Goal: Task Accomplishment & Management: Use online tool/utility

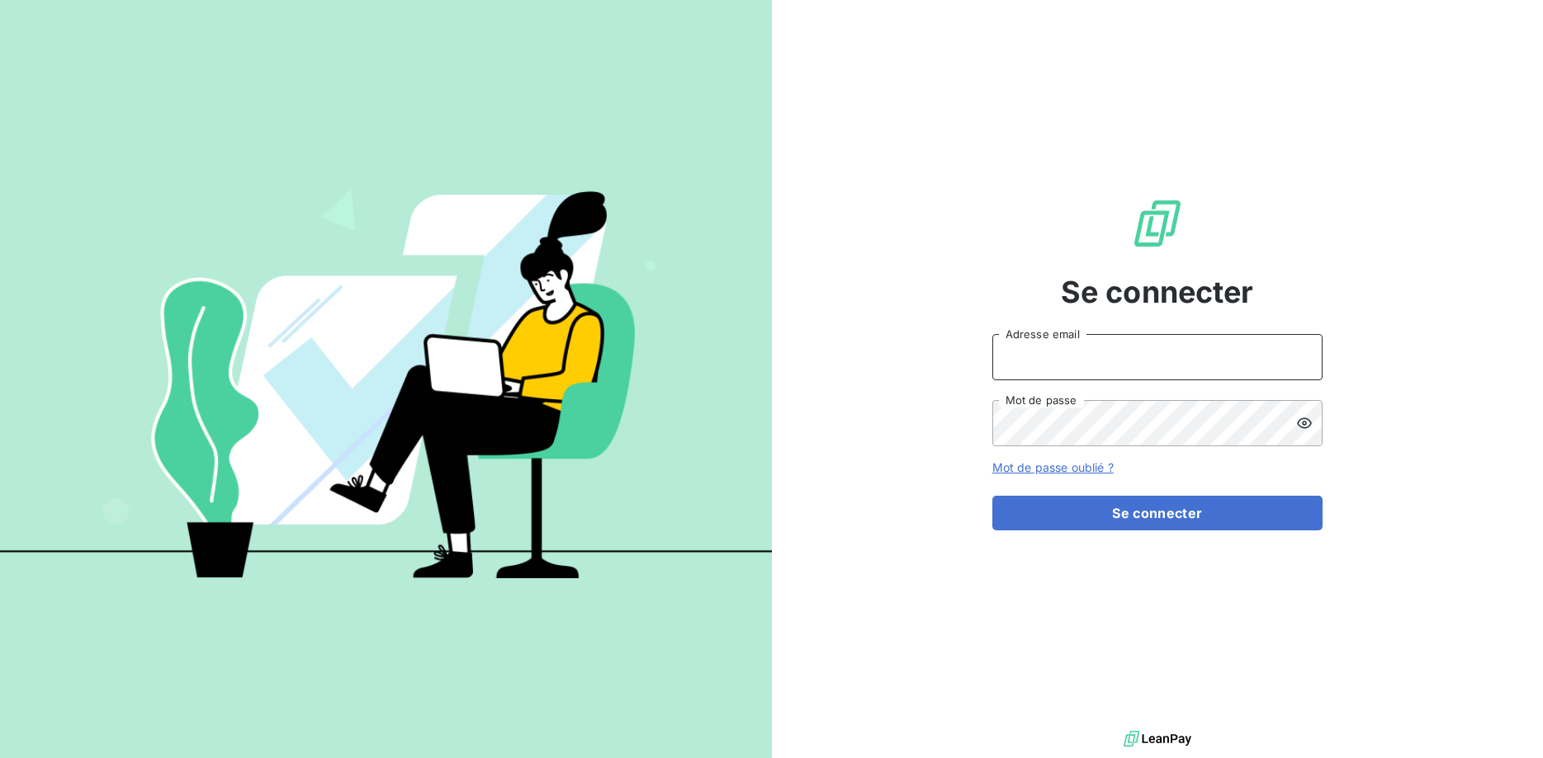
click at [1055, 357] on input "Adresse email" at bounding box center [1157, 357] width 330 height 46
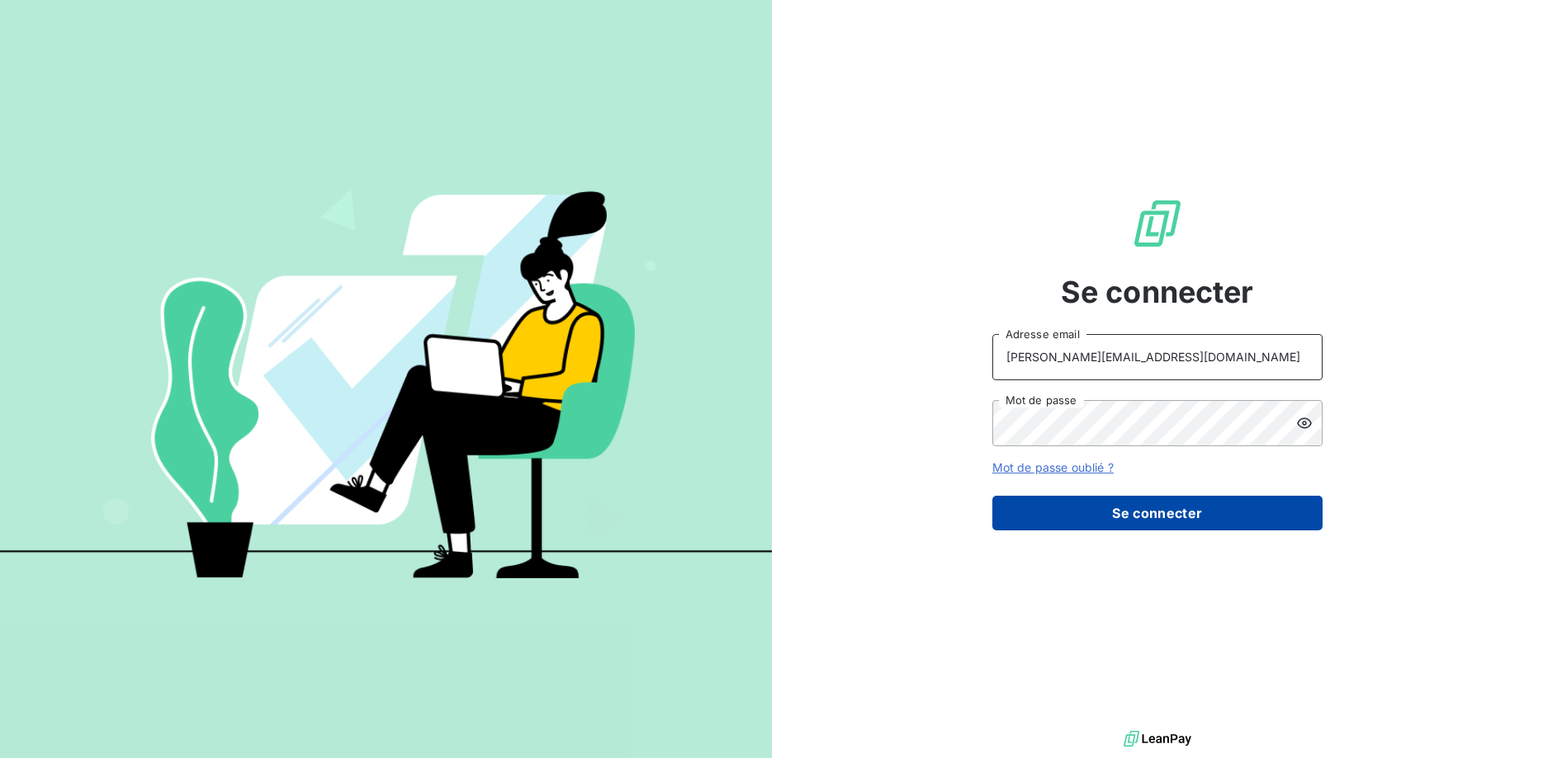
type input "[PERSON_NAME][EMAIL_ADDRESS][DOMAIN_NAME]"
click at [1155, 516] on button "Se connecter" at bounding box center [1157, 513] width 330 height 35
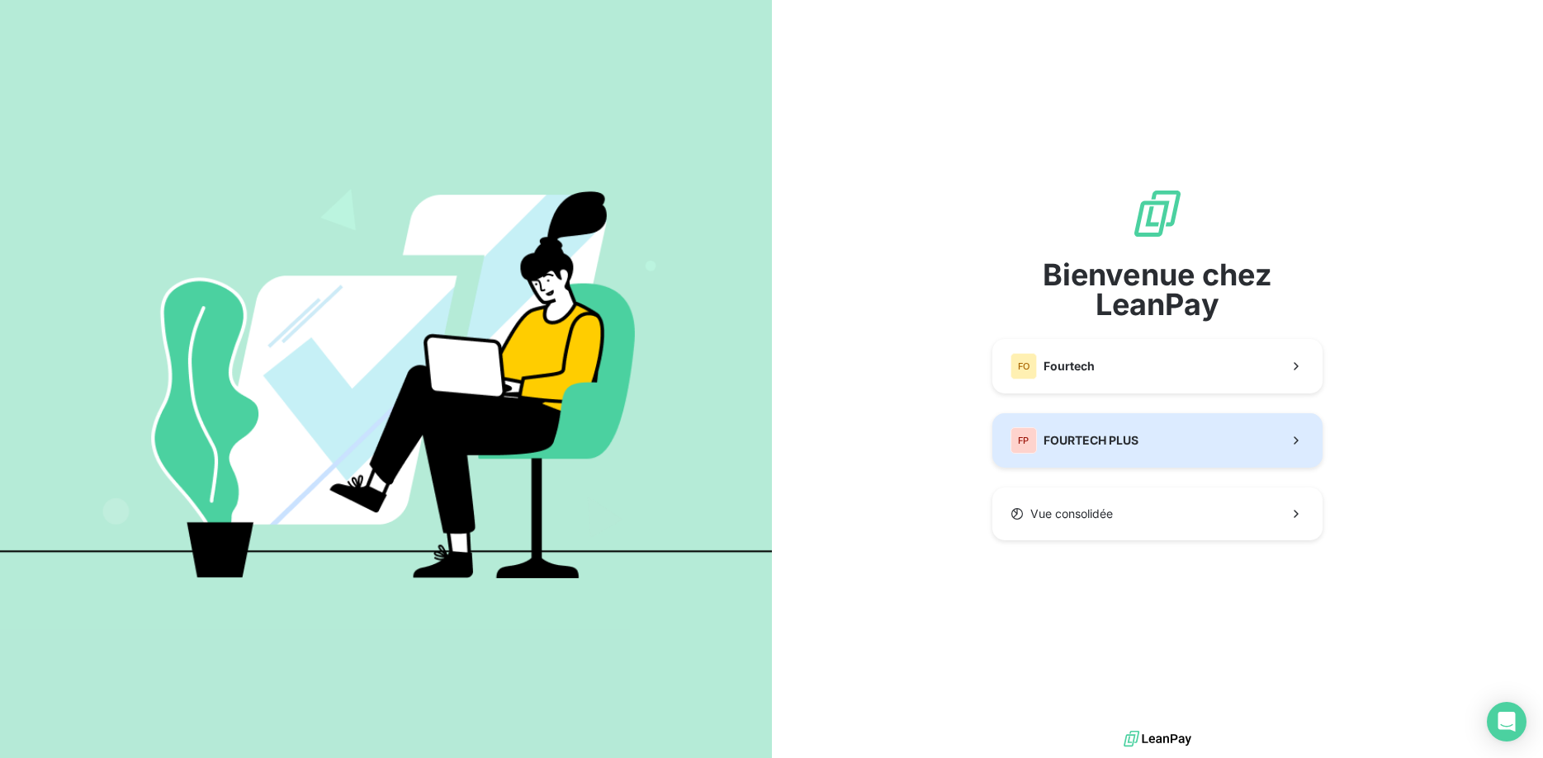
click at [1121, 438] on span "FOURTECH PLUS" at bounding box center [1090, 440] width 95 height 17
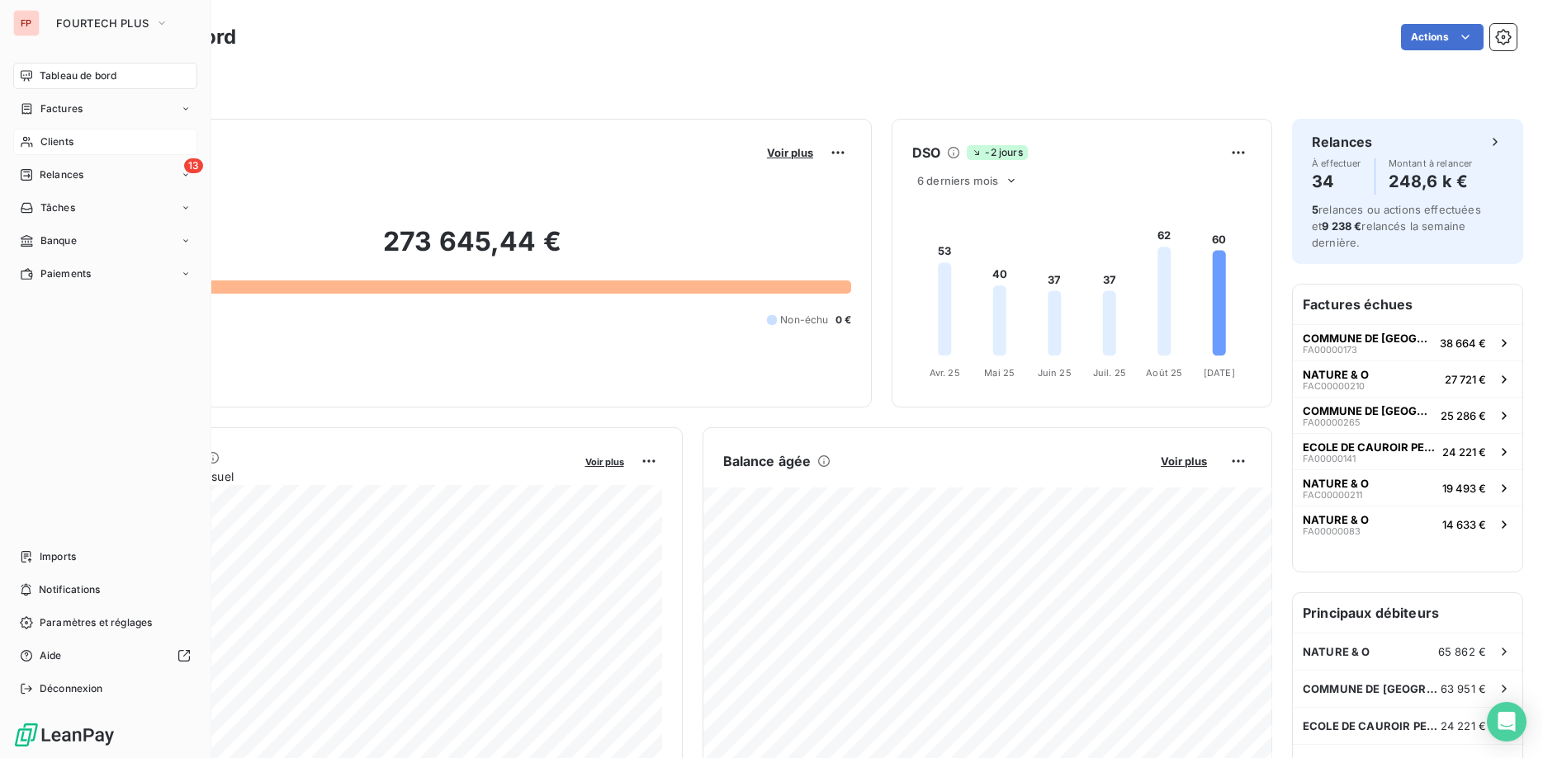
click at [45, 139] on span "Clients" at bounding box center [56, 142] width 33 height 15
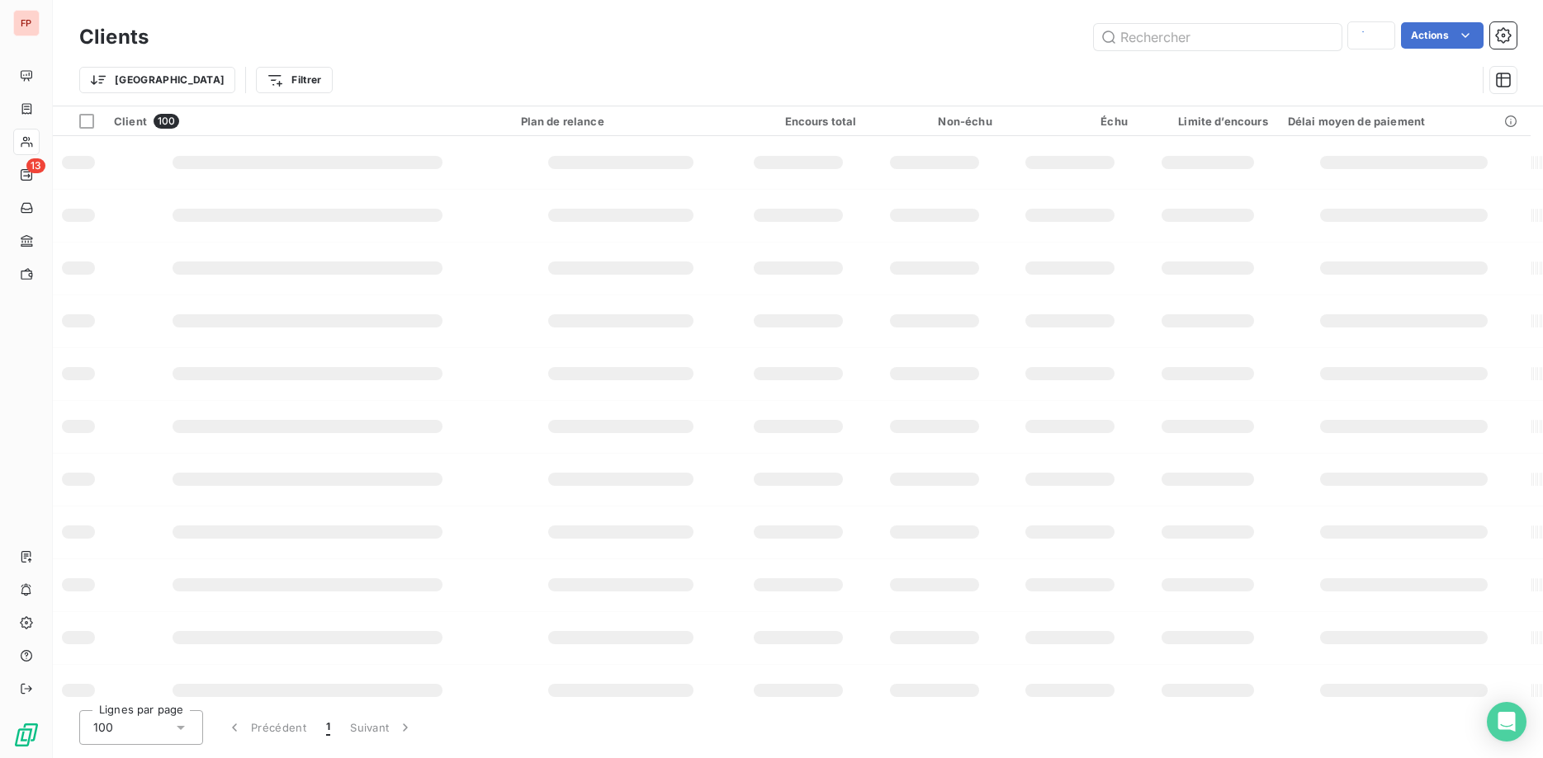
type input "DEBEE"
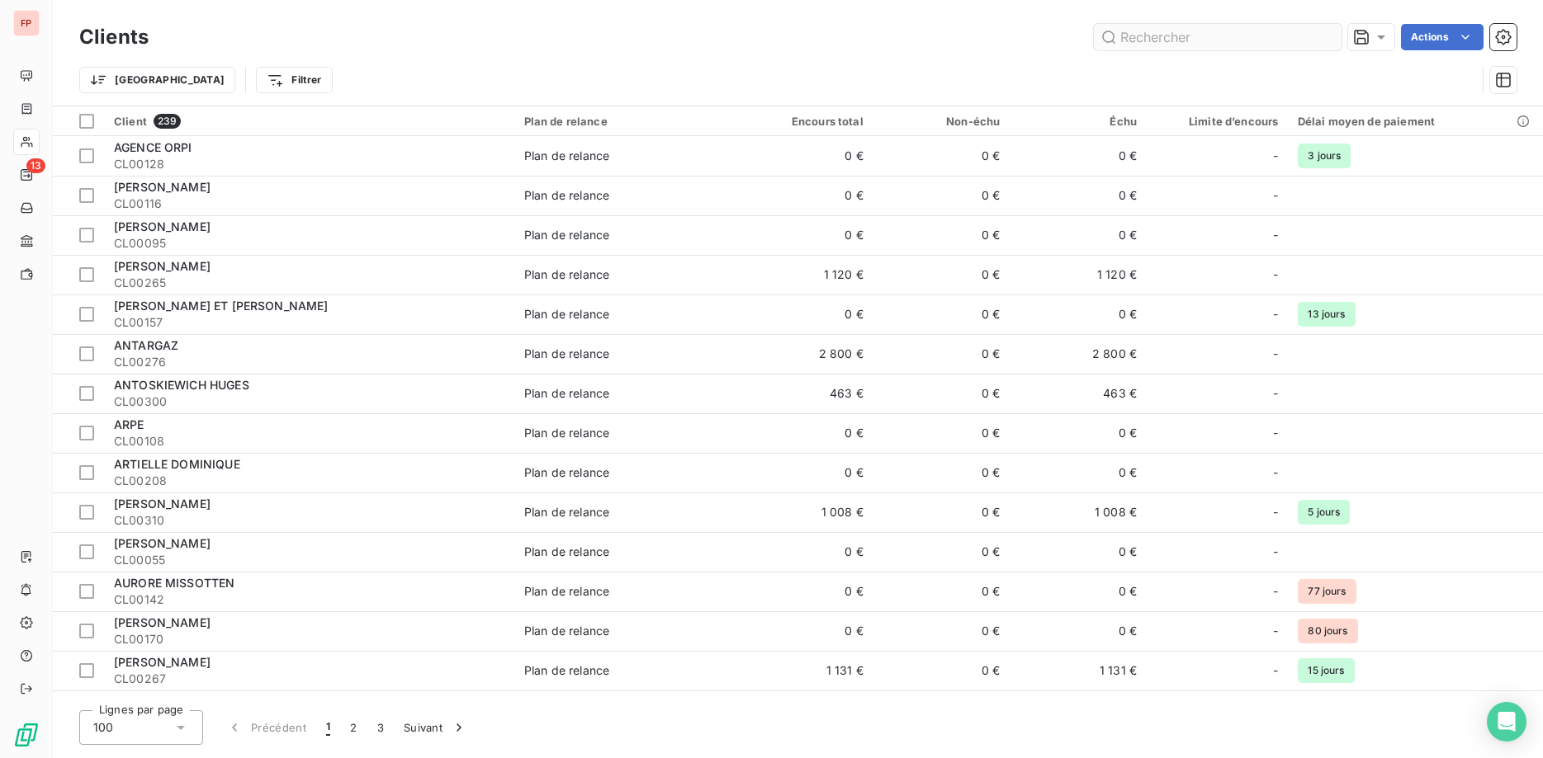
click at [1136, 36] on input "text" at bounding box center [1218, 37] width 248 height 26
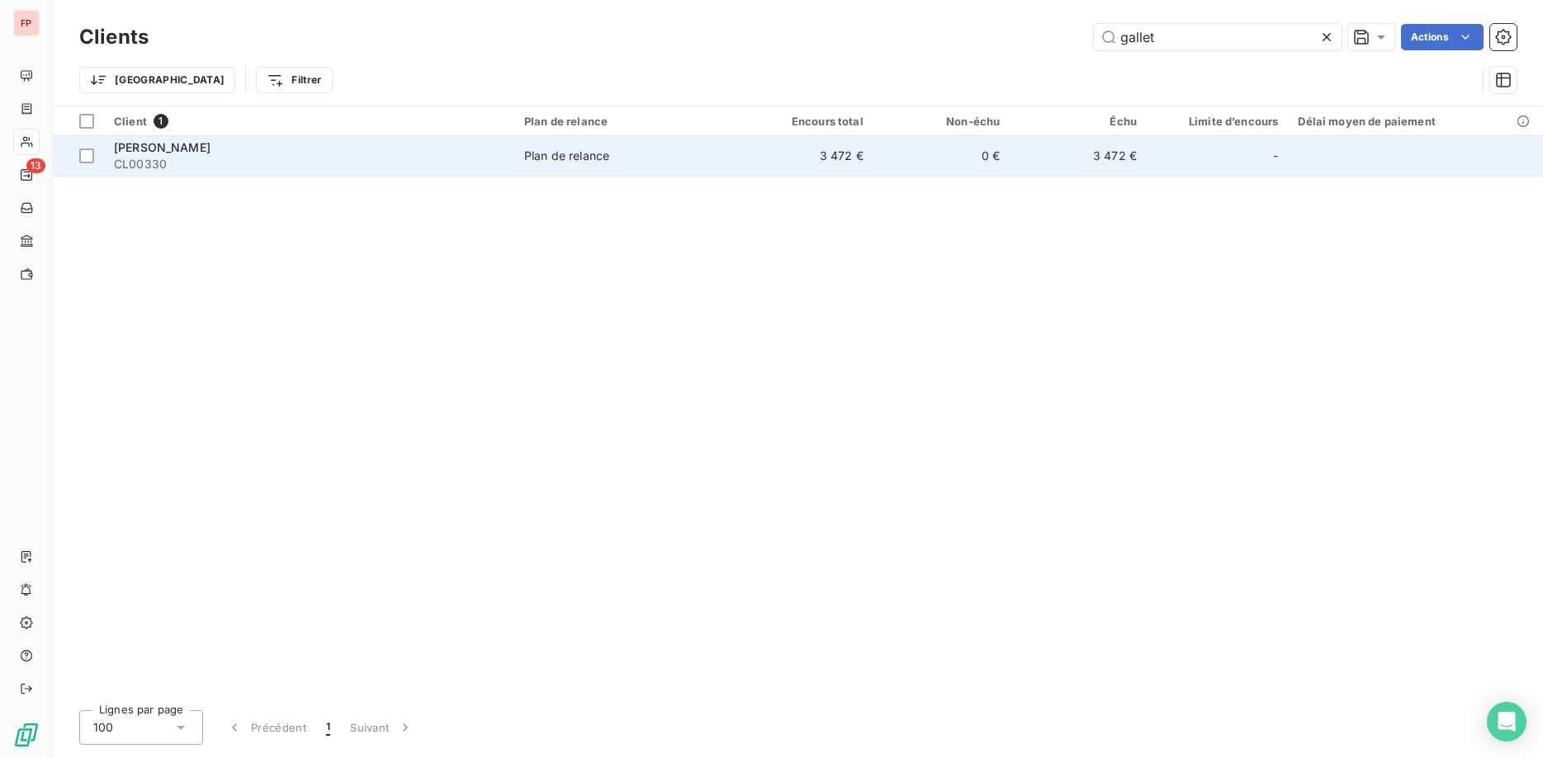
type input "gallet"
click at [634, 157] on span "Plan de relance" at bounding box center [625, 156] width 202 height 17
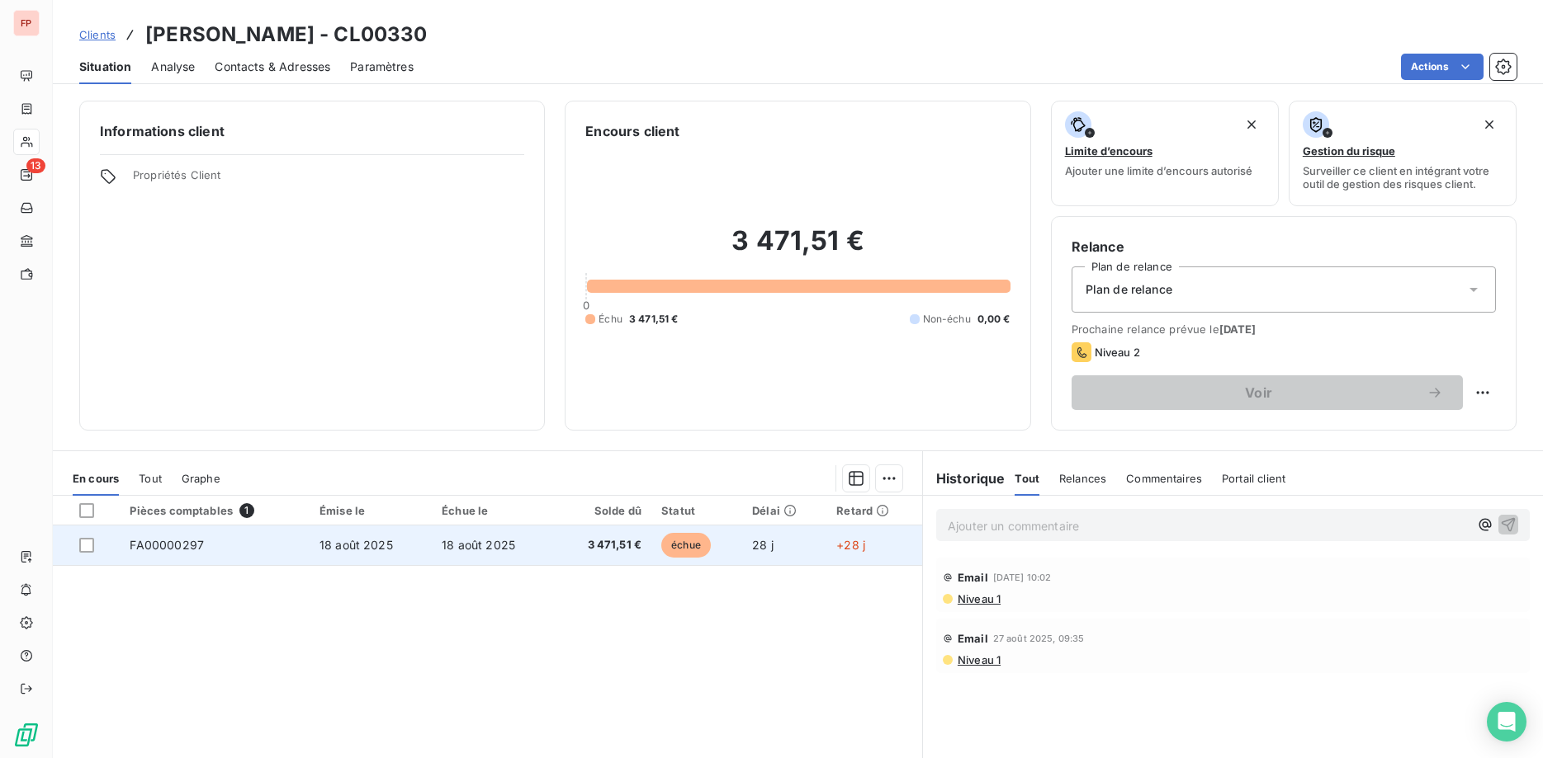
click at [612, 550] on span "3 471,51 €" at bounding box center [603, 545] width 78 height 17
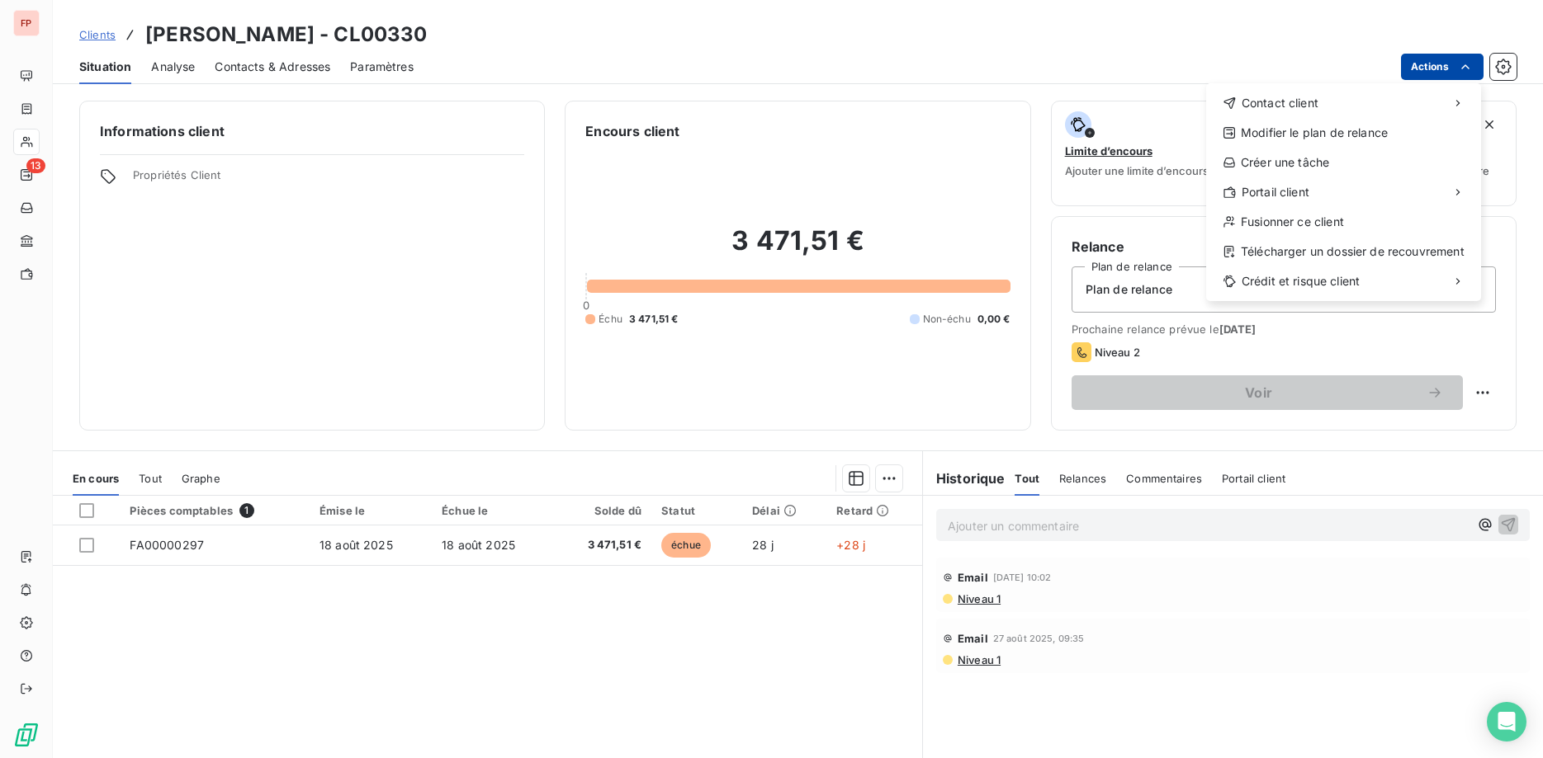
click at [1446, 65] on html "FP 13 Clients [PERSON_NAME] - CL00330 Situation Analyse Contacts & Adresses Par…" at bounding box center [771, 379] width 1543 height 758
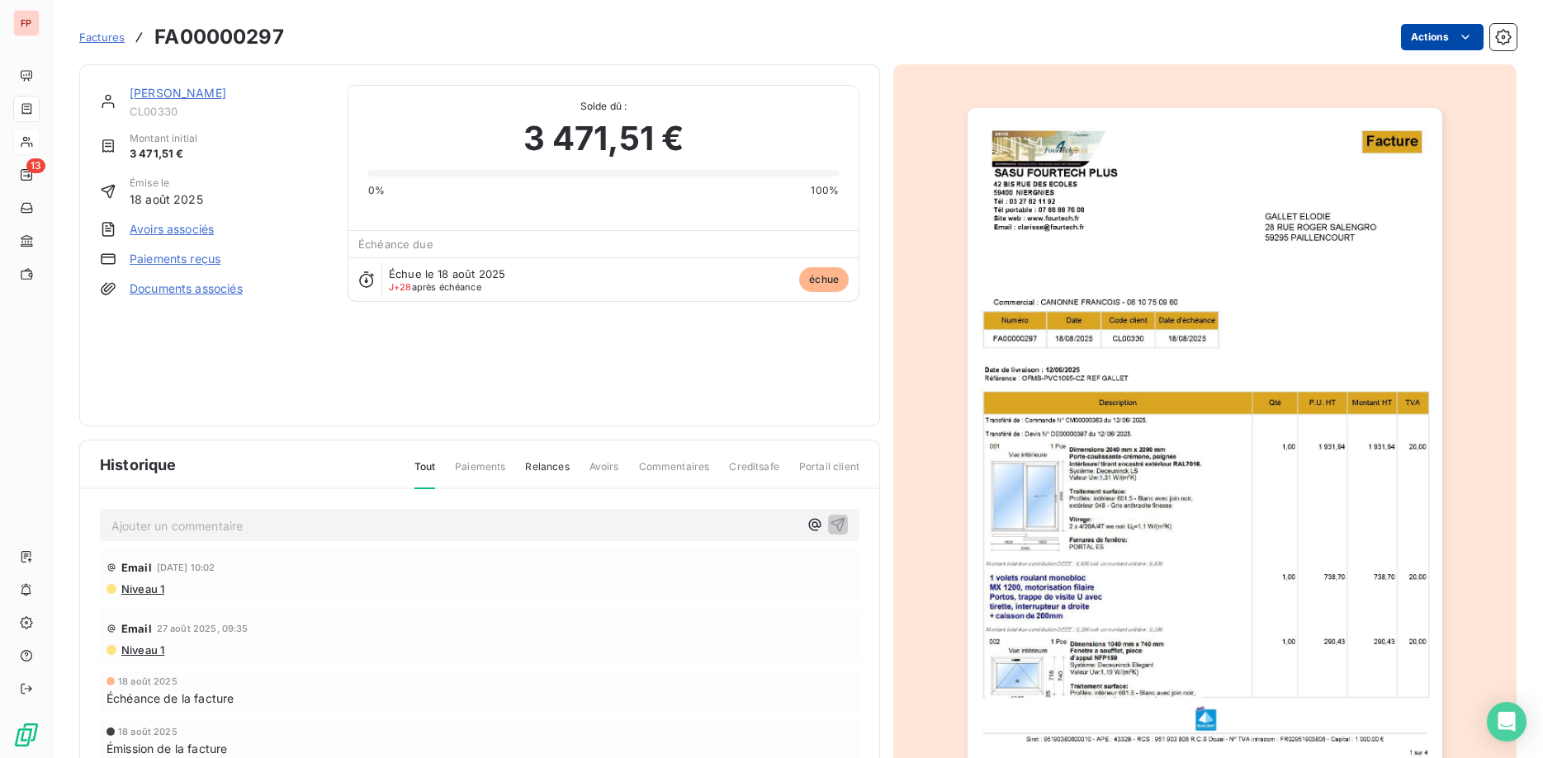
click at [1437, 35] on html "FP 13 Factures FA00000297 Actions [PERSON_NAME] CL00330 Montant initial 3 471,5…" at bounding box center [771, 379] width 1543 height 758
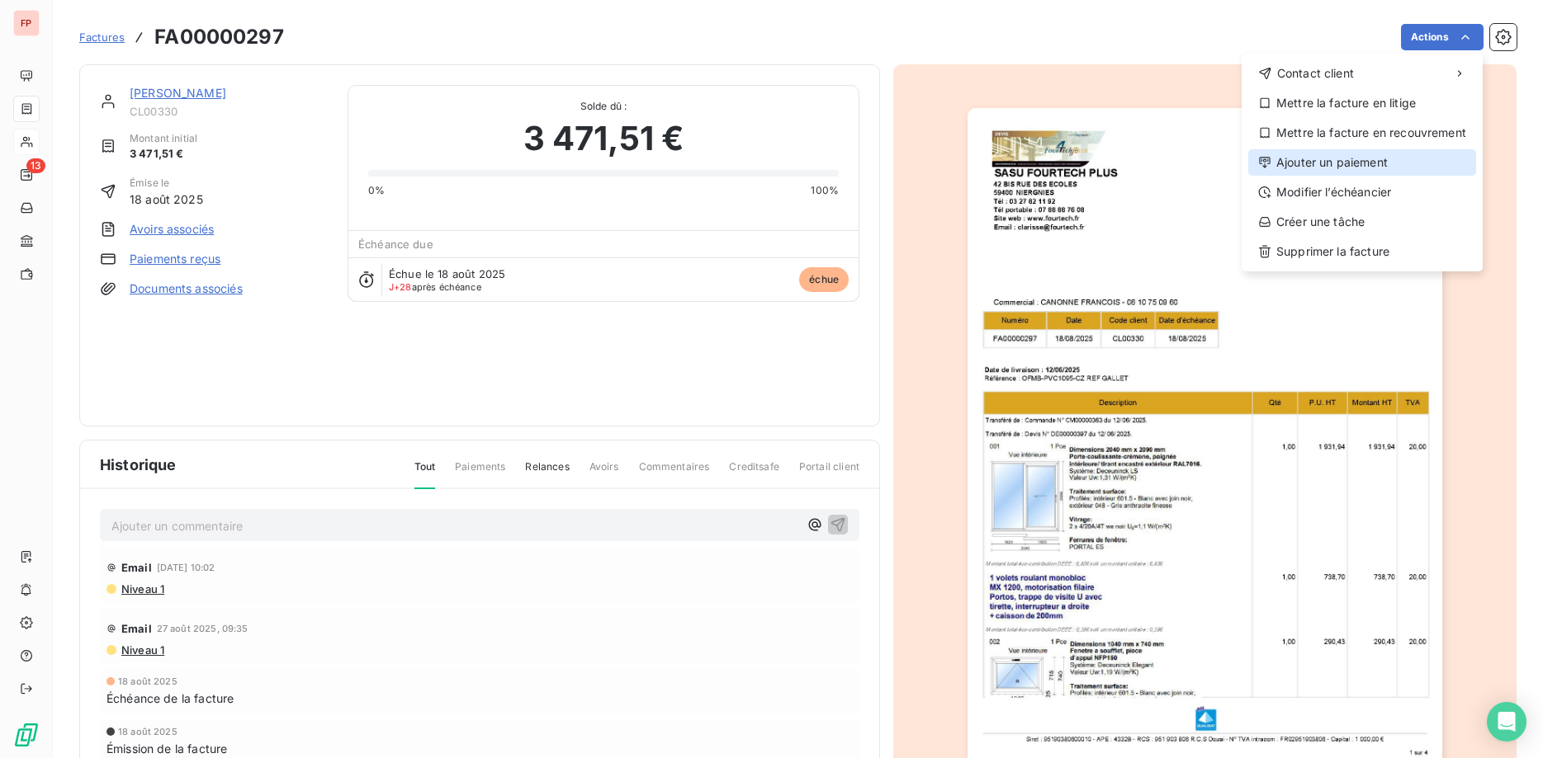
click at [1319, 163] on div "Ajouter un paiement" at bounding box center [1362, 162] width 228 height 26
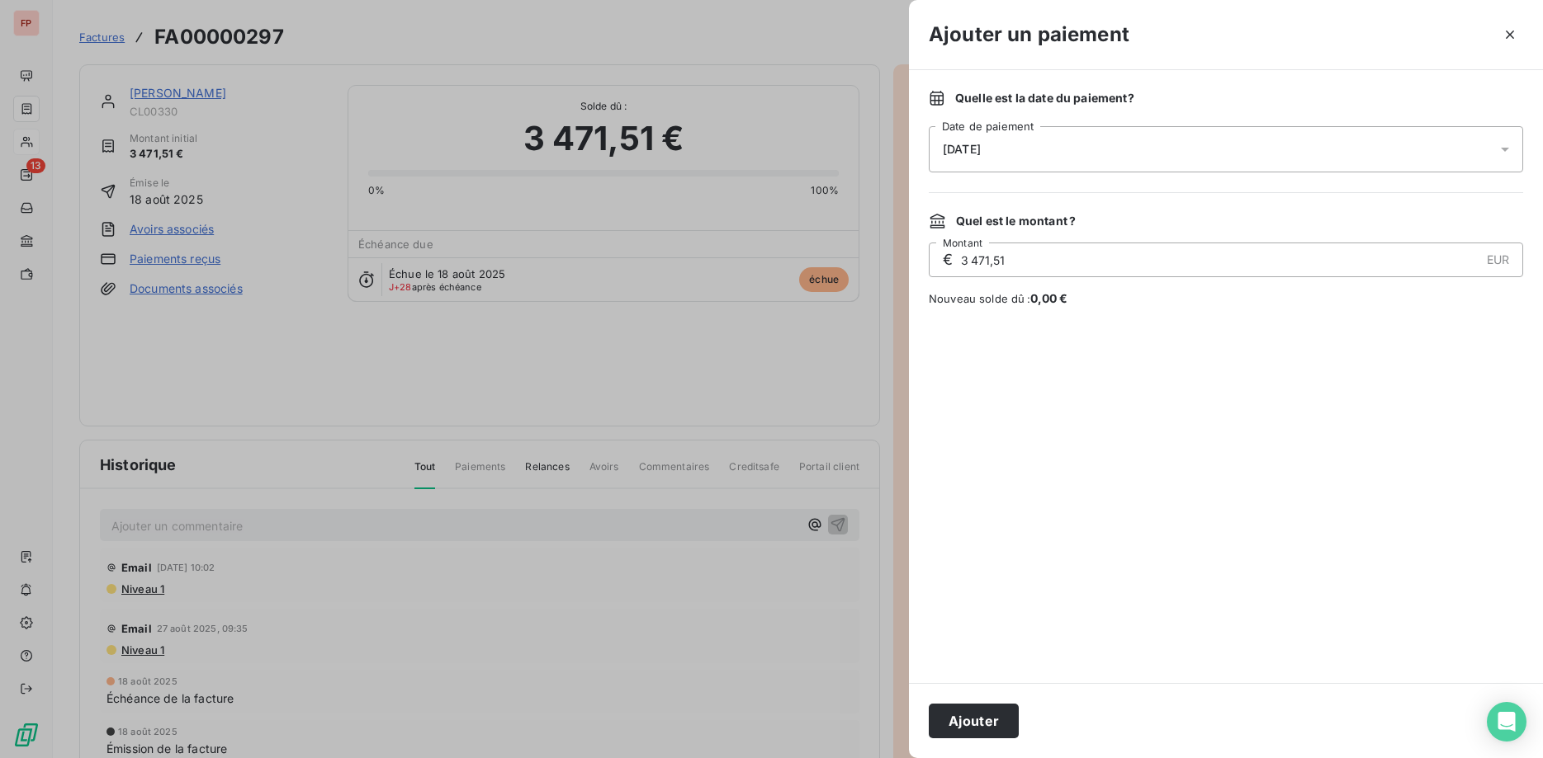
drag, startPoint x: 983, startPoint y: 719, endPoint x: 952, endPoint y: 723, distance: 30.8
click at [982, 719] on button "Ajouter" at bounding box center [974, 721] width 90 height 35
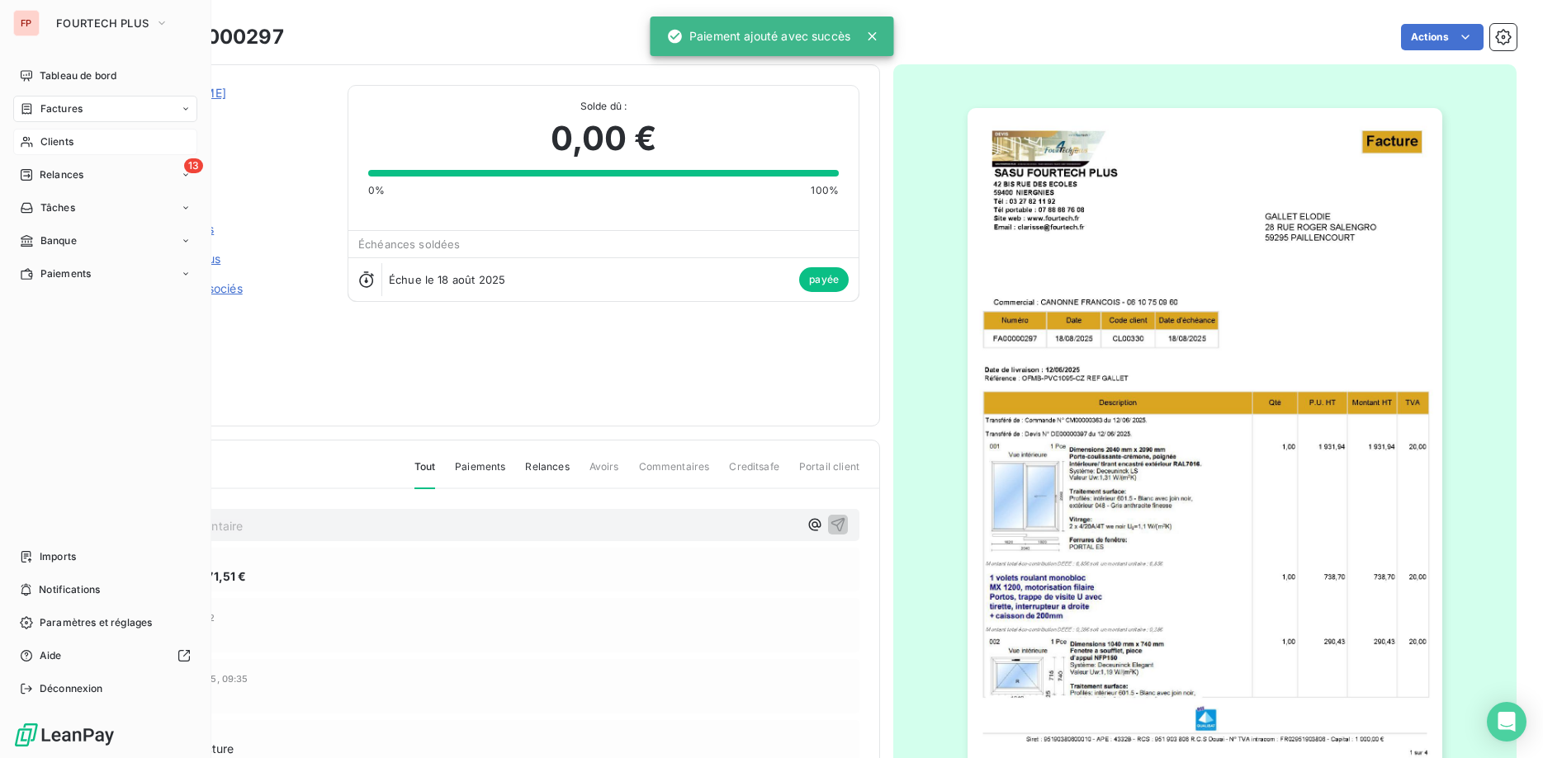
click at [63, 139] on span "Clients" at bounding box center [56, 142] width 33 height 15
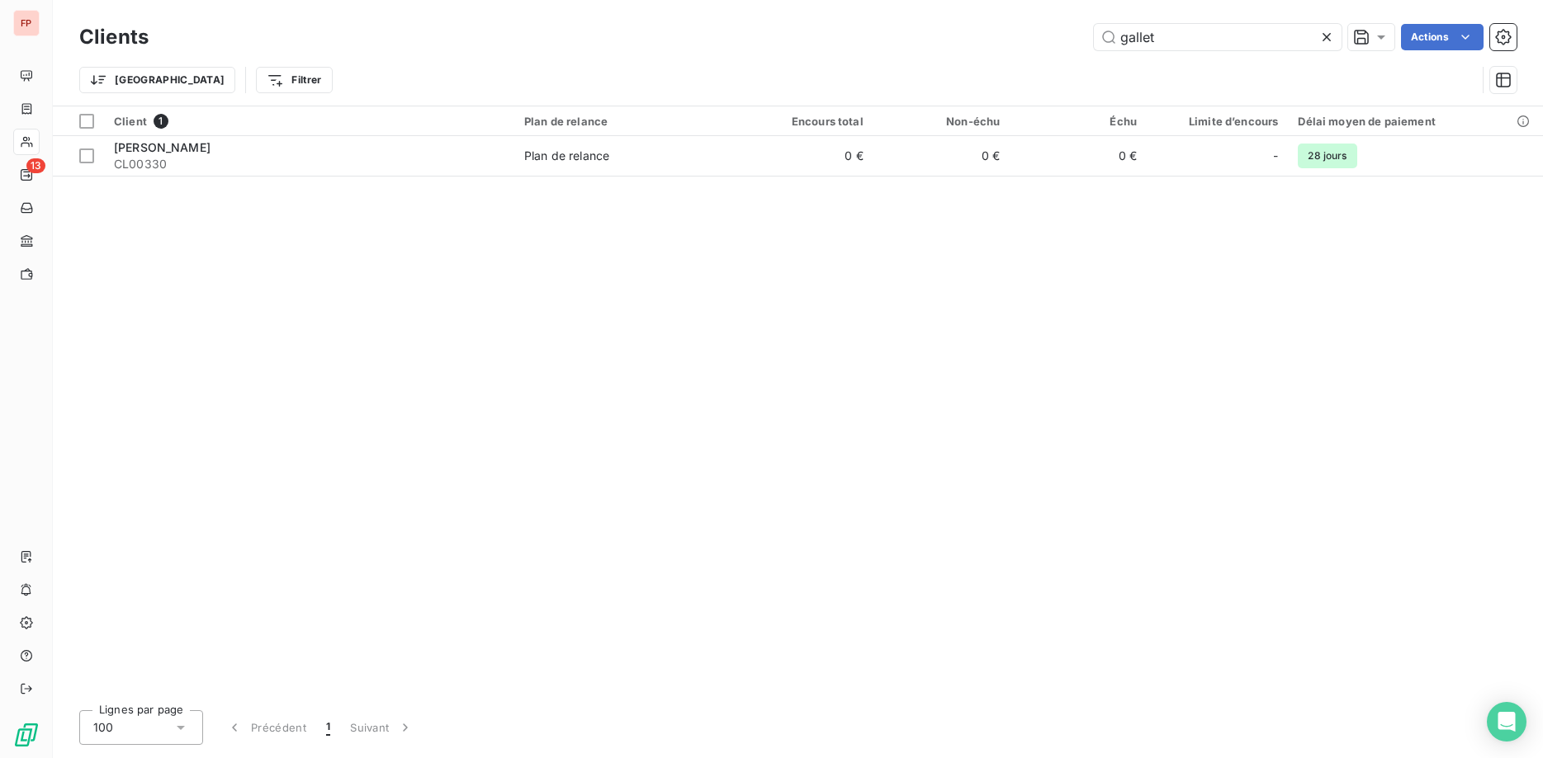
drag, startPoint x: 1165, startPoint y: 34, endPoint x: 1006, endPoint y: 37, distance: 158.5
click at [1094, 31] on input "gallet" at bounding box center [1218, 37] width 248 height 26
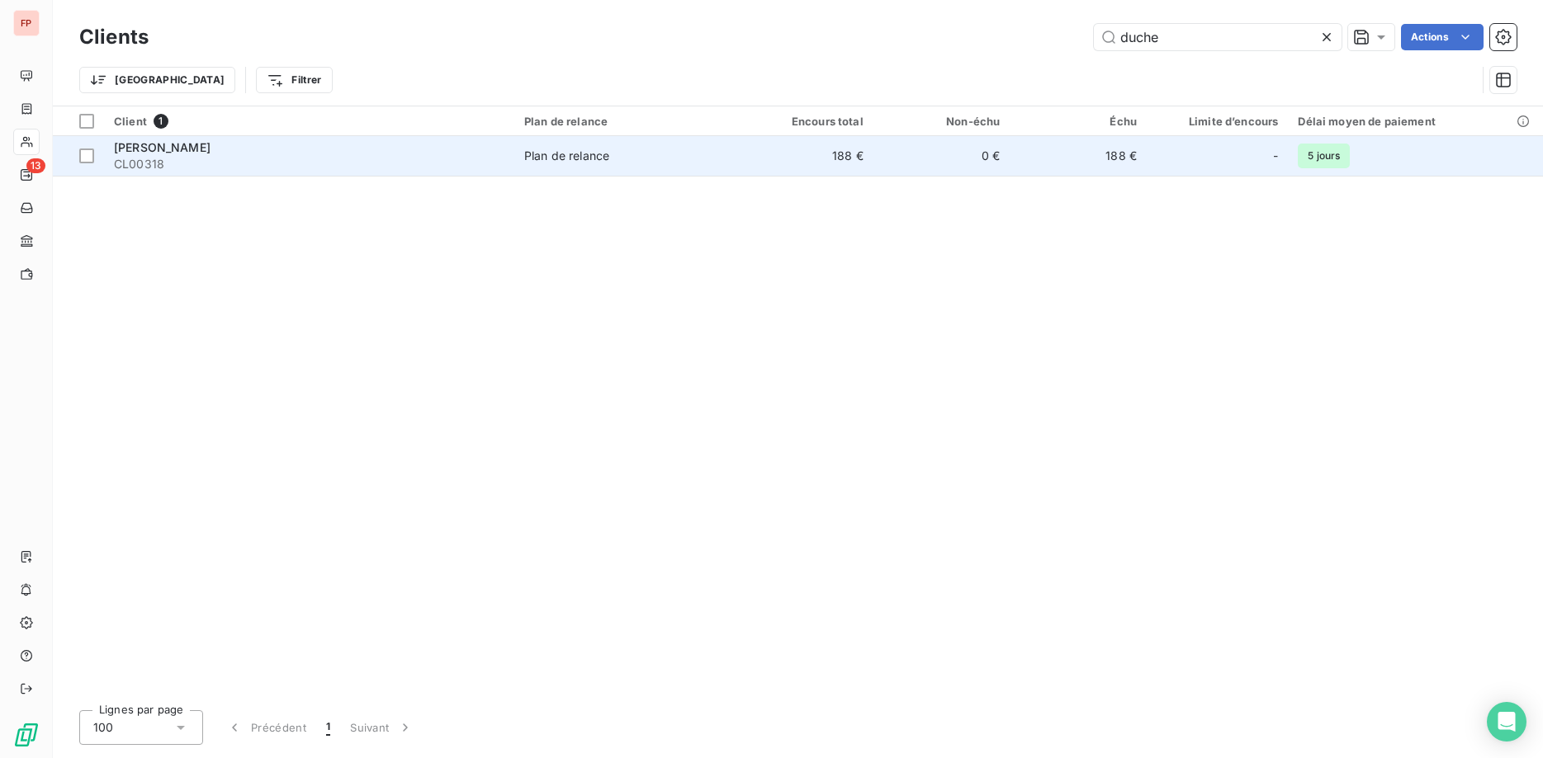
type input "duche"
click at [654, 162] on span "Plan de relance" at bounding box center [625, 156] width 202 height 17
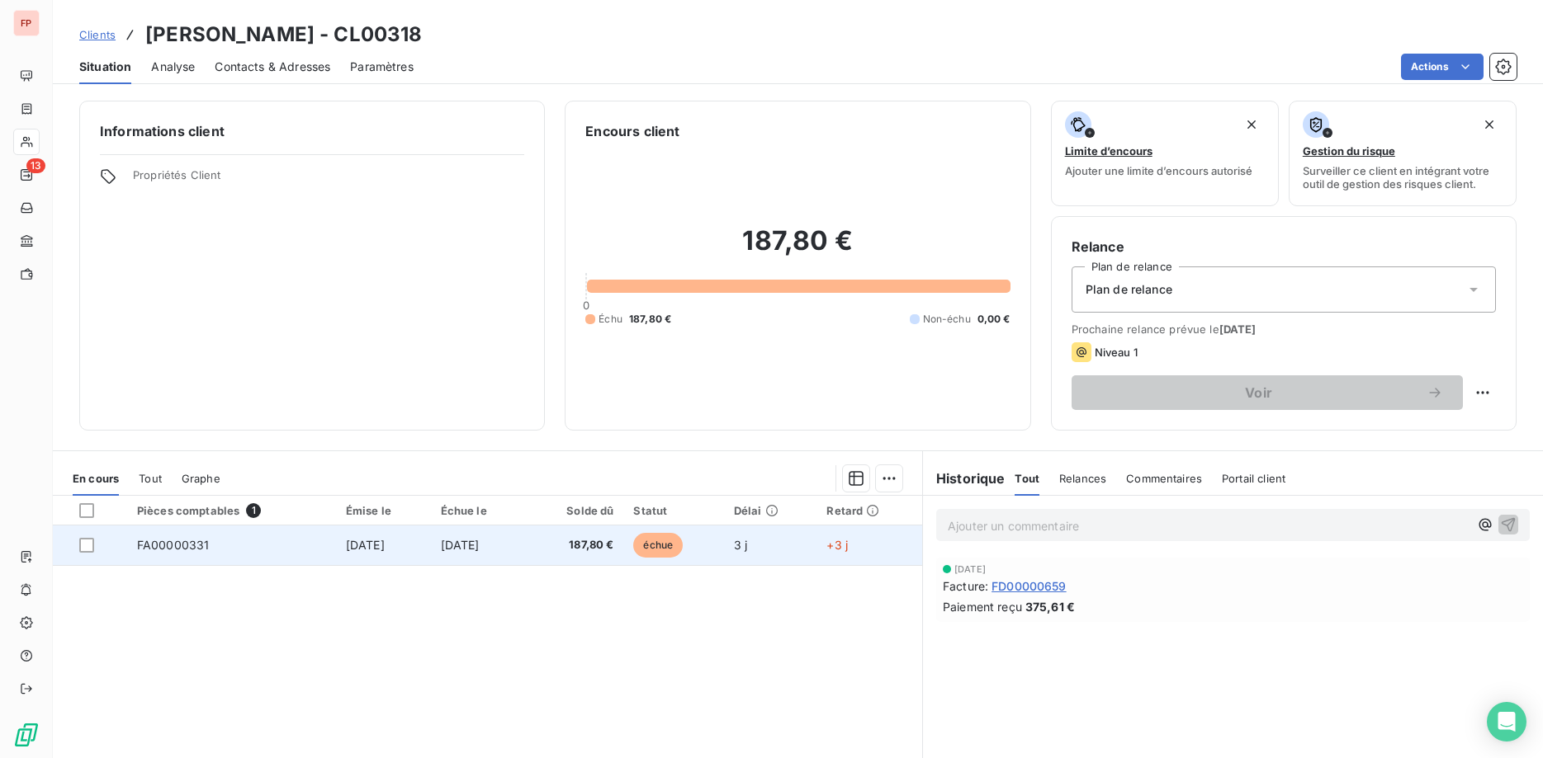
click at [612, 543] on span "187,80 €" at bounding box center [575, 545] width 78 height 17
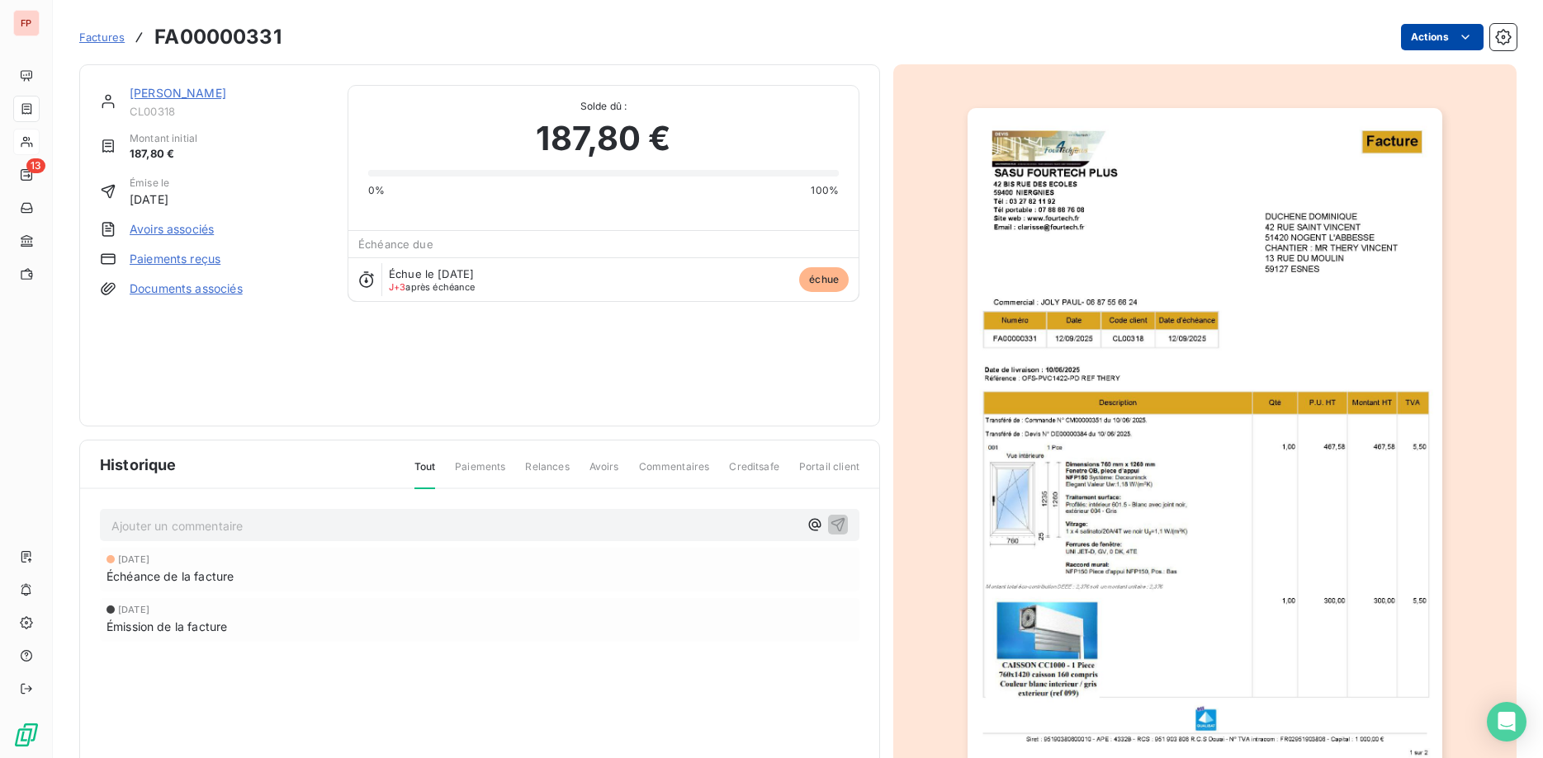
click at [1445, 40] on html "FP 13 Factures FA00000331 Actions [PERSON_NAME] CL00318 Montant initial 187,80 …" at bounding box center [771, 379] width 1543 height 758
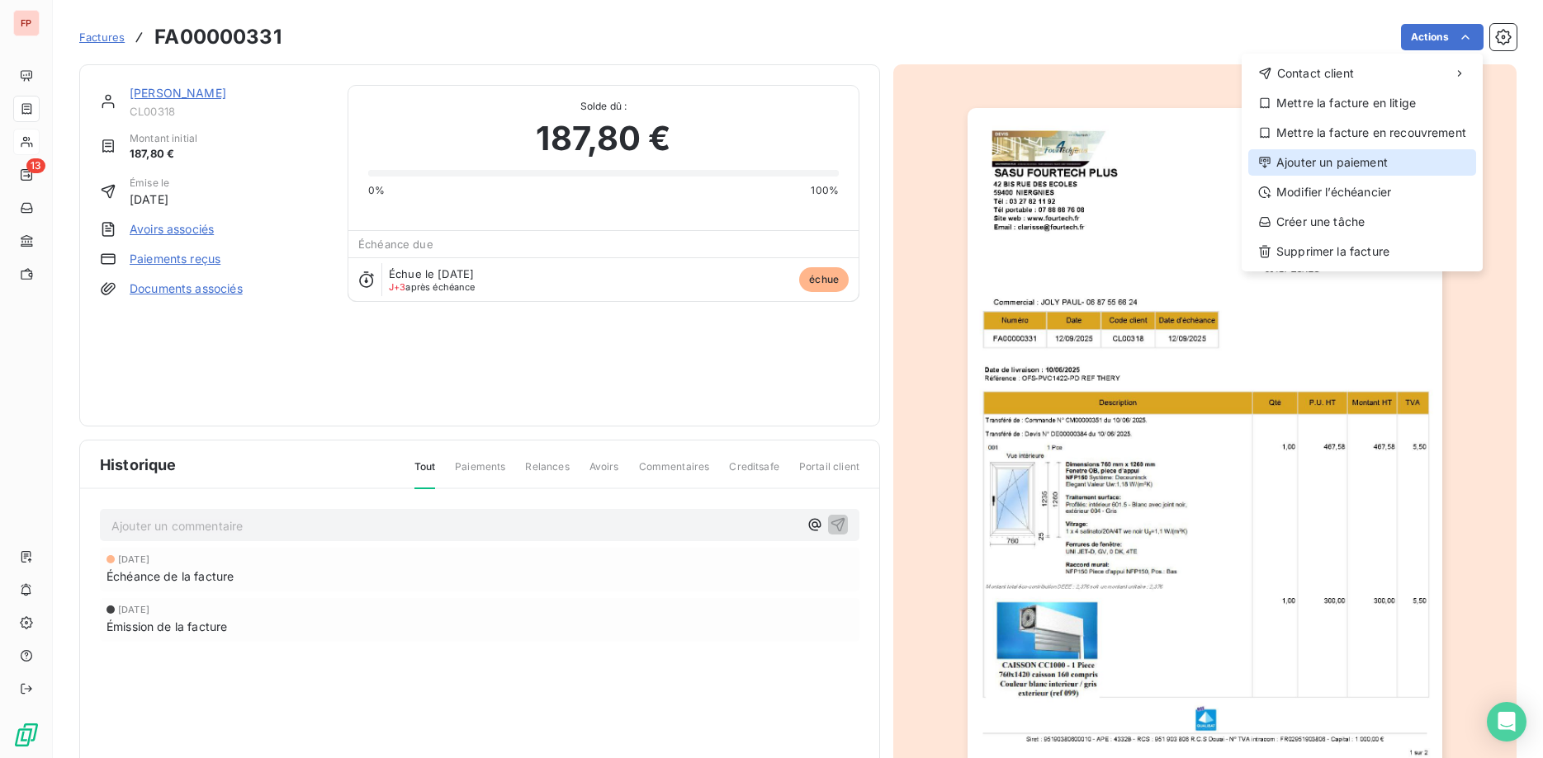
click at [1351, 164] on div "Ajouter un paiement" at bounding box center [1362, 162] width 228 height 26
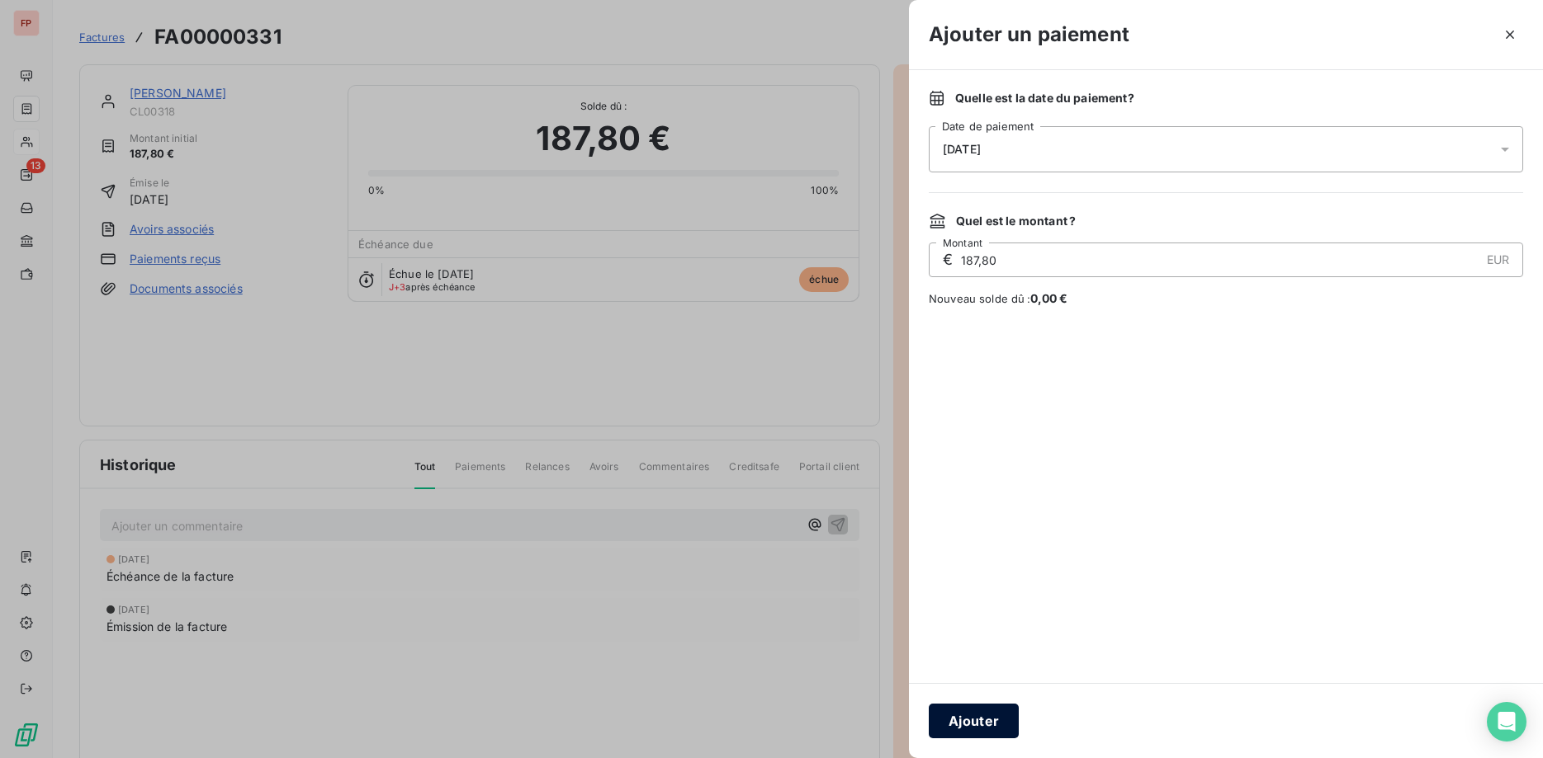
click at [985, 721] on button "Ajouter" at bounding box center [974, 721] width 90 height 35
